Goal: Transaction & Acquisition: Purchase product/service

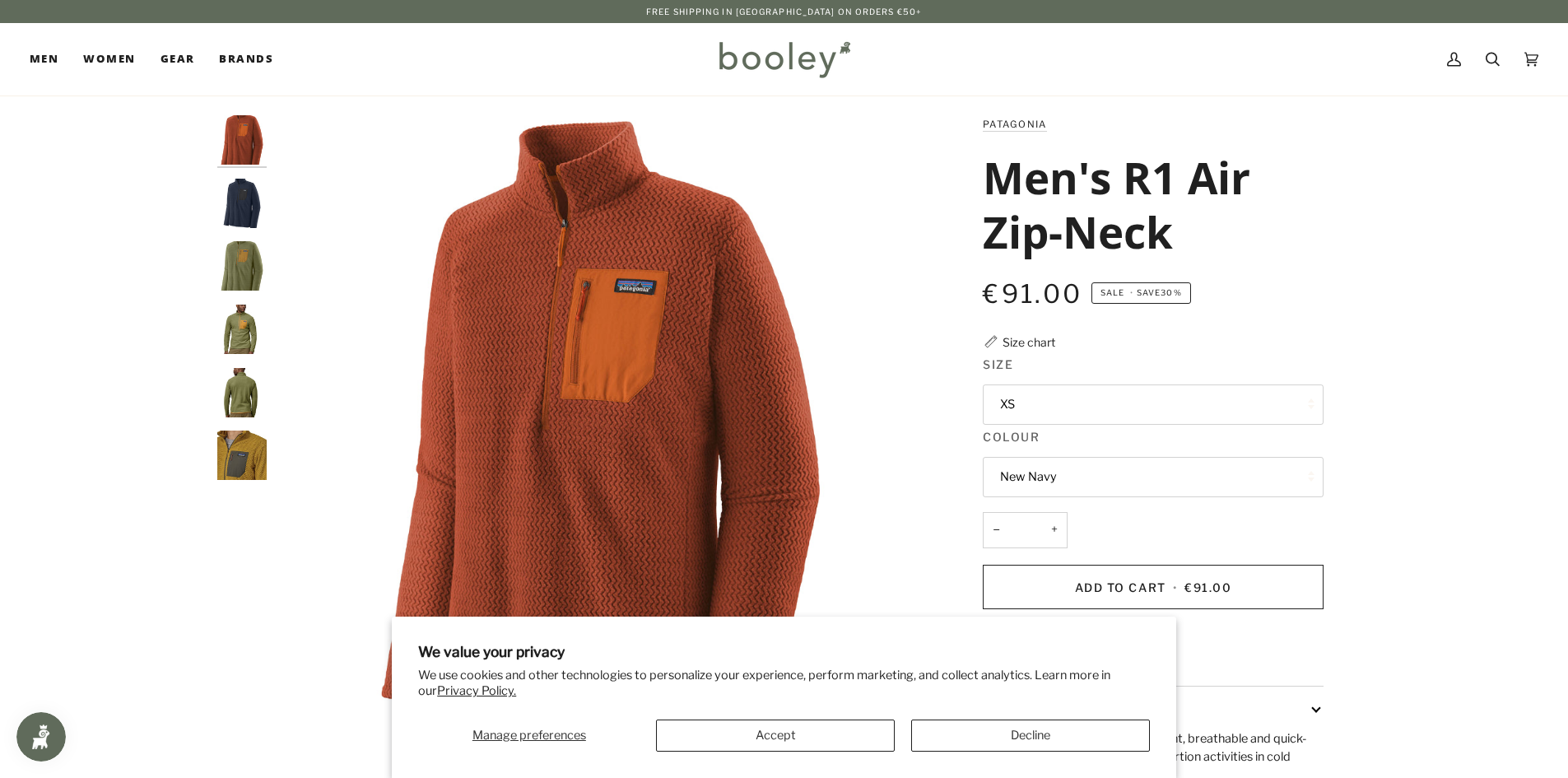
drag, startPoint x: 985, startPoint y: 394, endPoint x: 1000, endPoint y: 403, distance: 17.5
click at [985, 397] on button "XS" at bounding box center [1153, 405] width 340 height 40
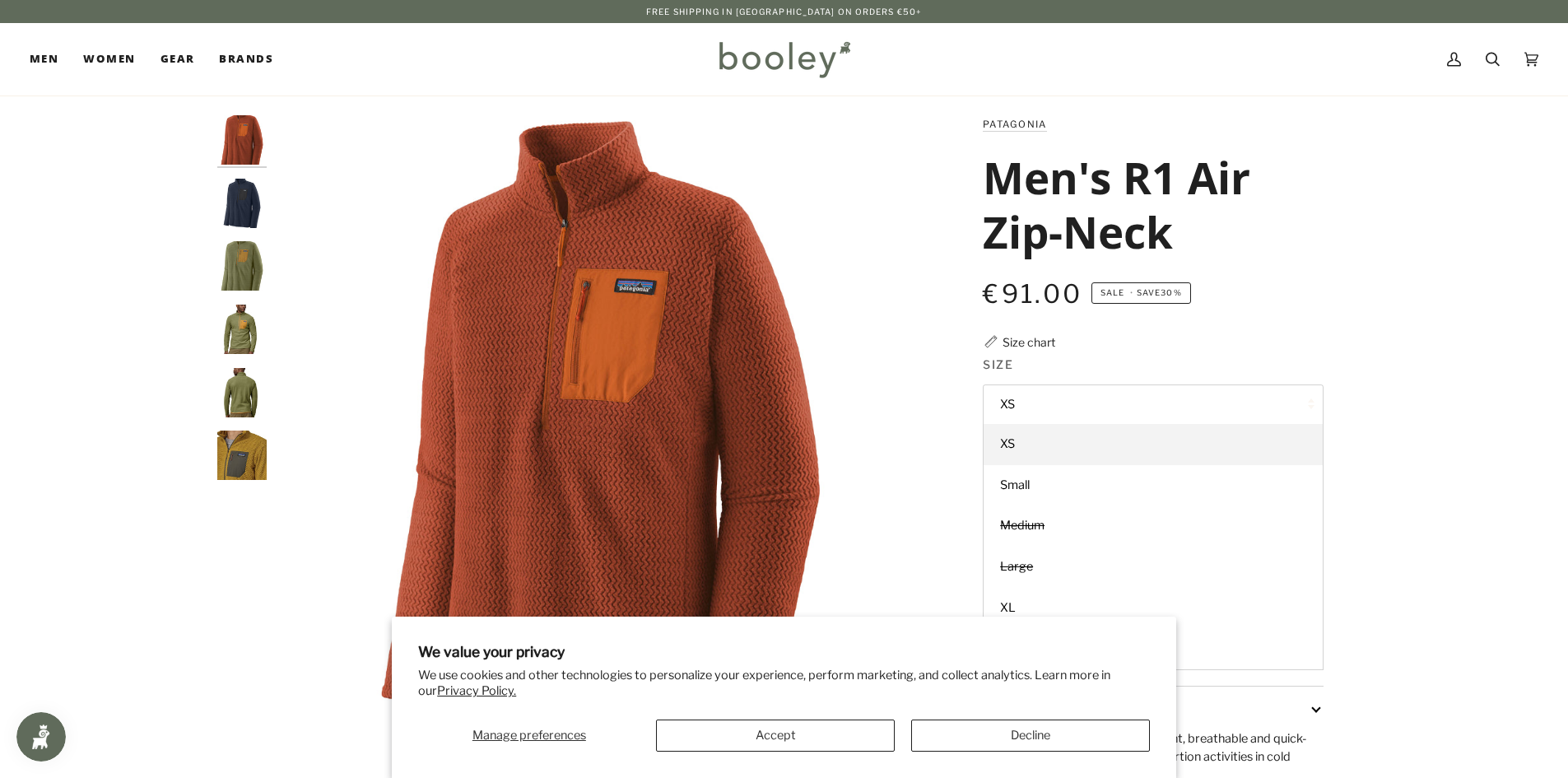
click at [1435, 289] on div "Zoom Zoom" at bounding box center [784, 560] width 1568 height 890
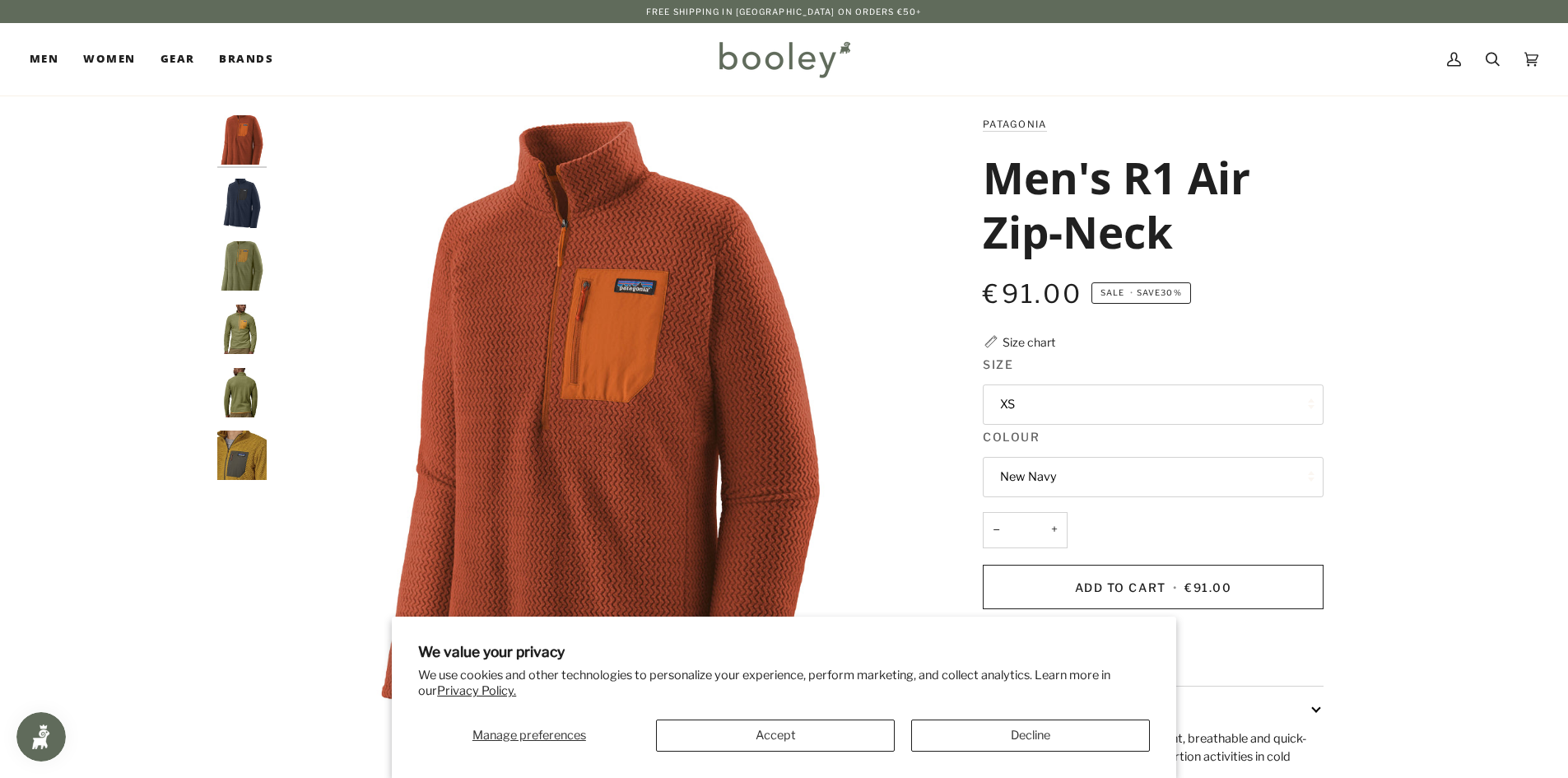
click at [250, 206] on img "Patagonia Men's R1 Air Zip-Neck New Navy - Booley Galway" at bounding box center [241, 203] width 49 height 49
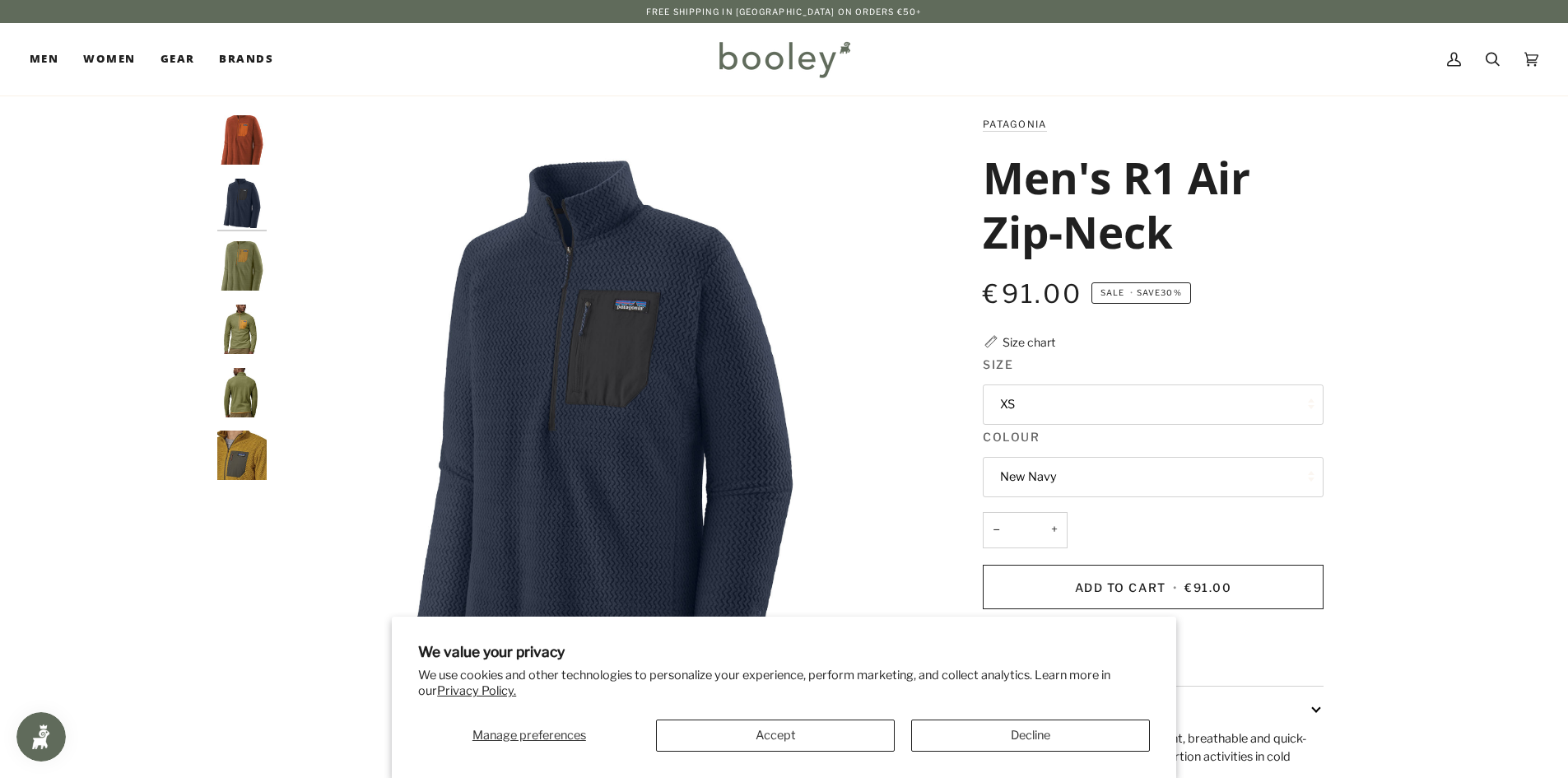
click at [247, 275] on img "Patagonia Men's R1 Air Zip-Neck Buckhorn Green - Booley Galway" at bounding box center [241, 266] width 49 height 49
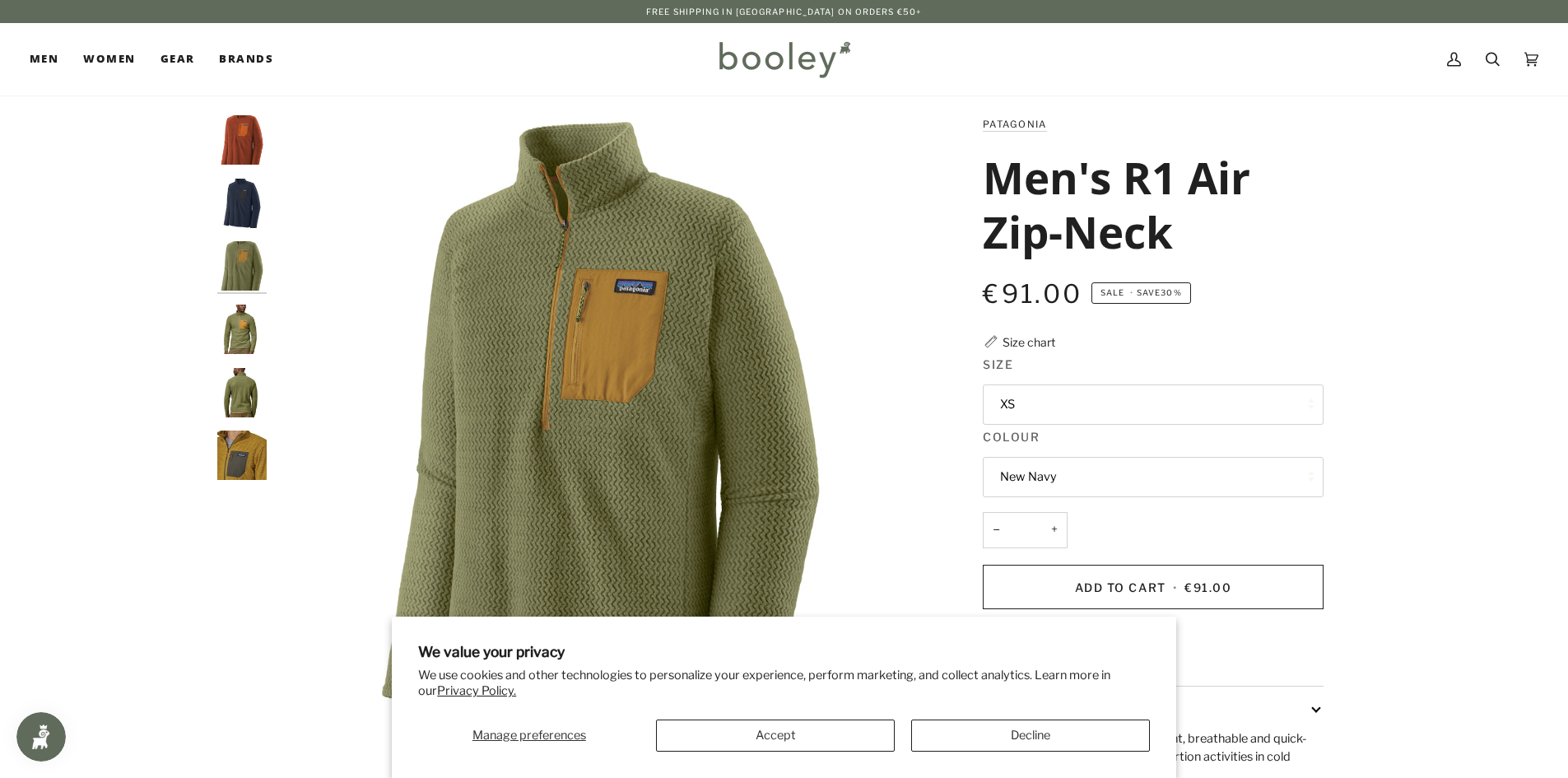
click at [1051, 415] on button "XS" at bounding box center [1153, 405] width 340 height 40
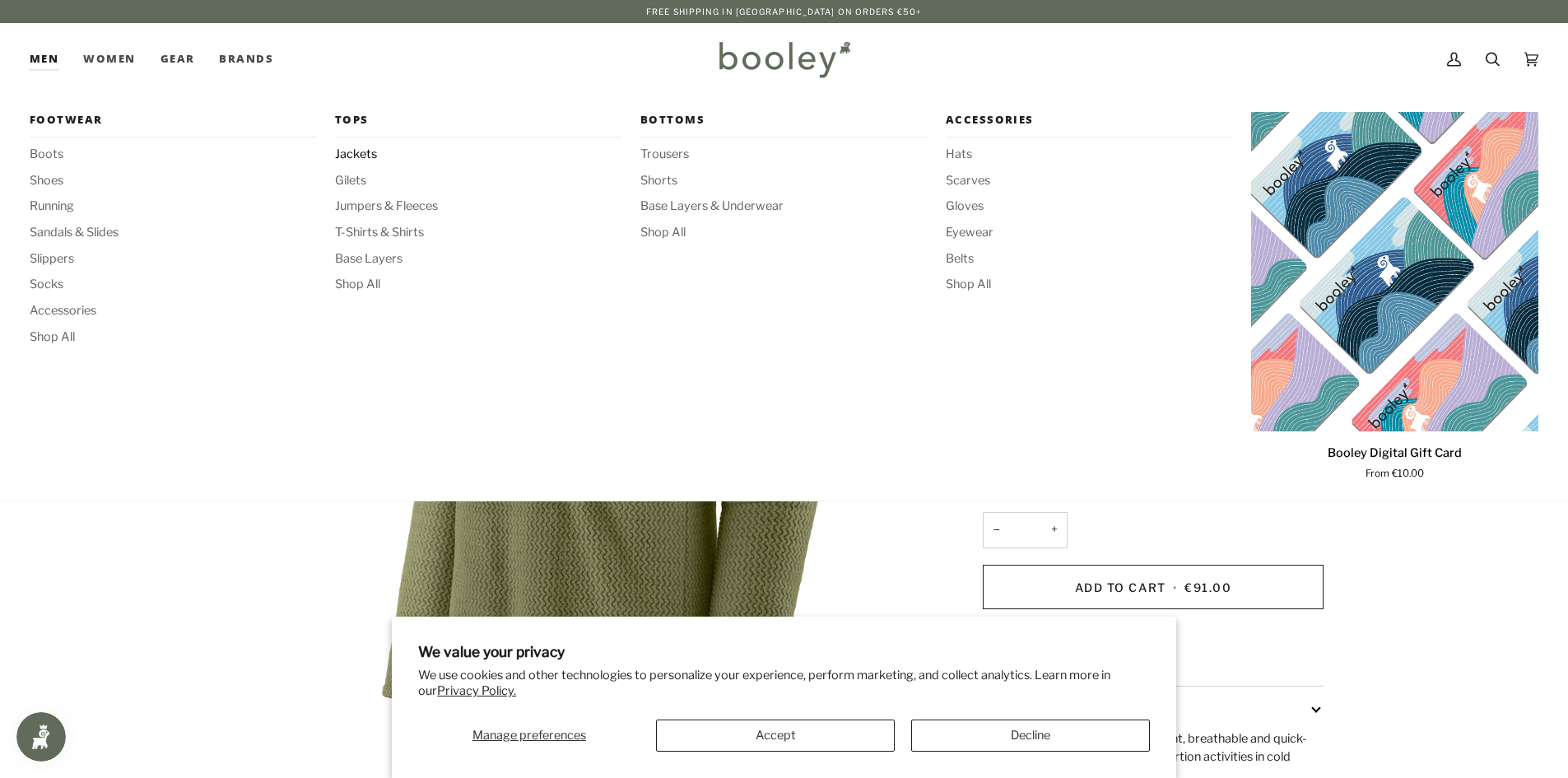
click at [372, 151] on span "Jackets" at bounding box center [478, 155] width 287 height 18
